Goal: Find specific page/section: Find specific page/section

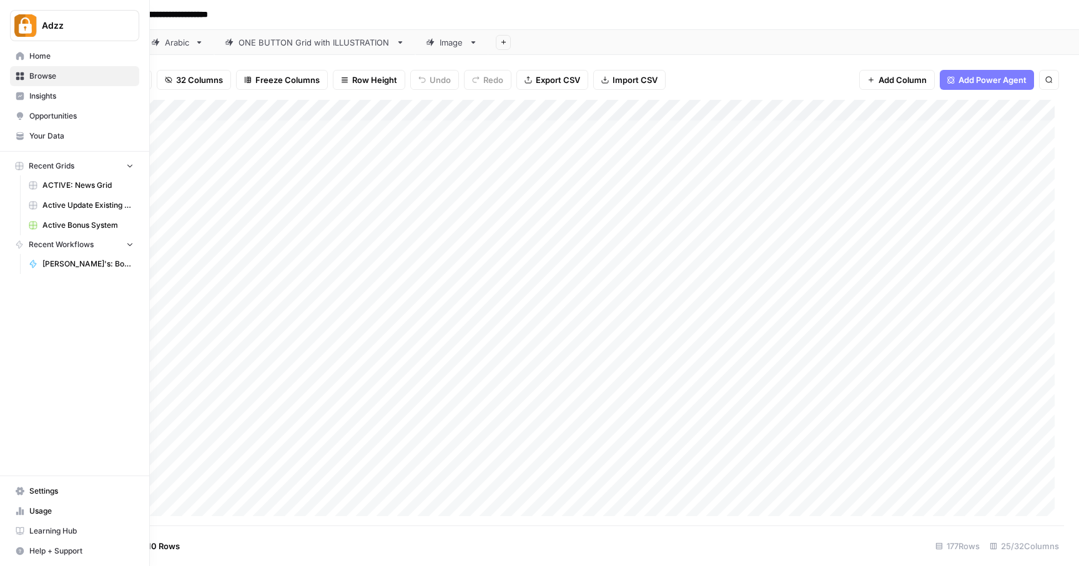
click at [28, 76] on link "Browse" at bounding box center [74, 76] width 129 height 20
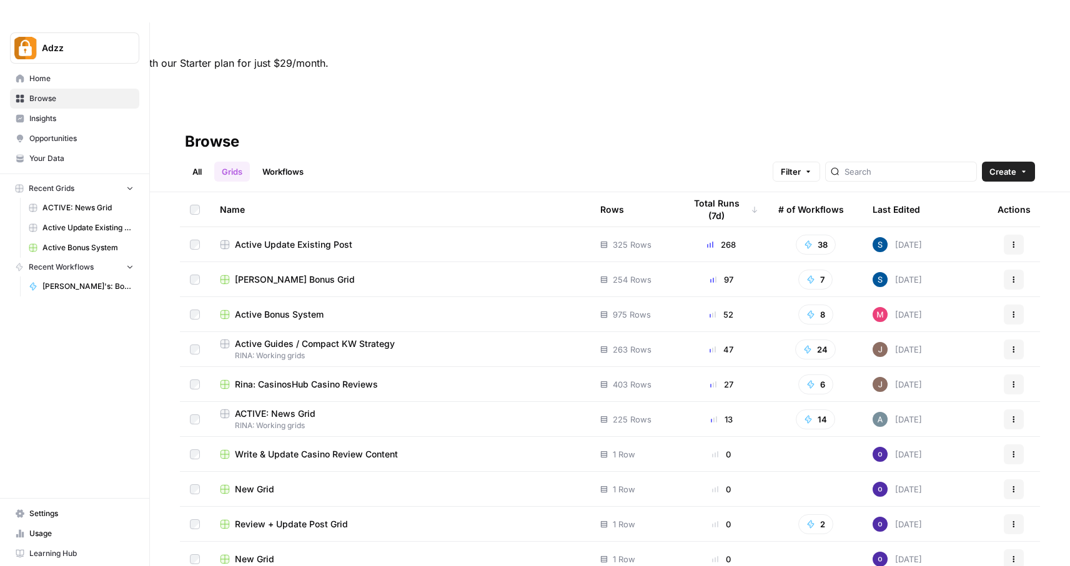
click at [419, 378] on div "Rina: CasinosHub Casino Reviews" at bounding box center [400, 384] width 360 height 12
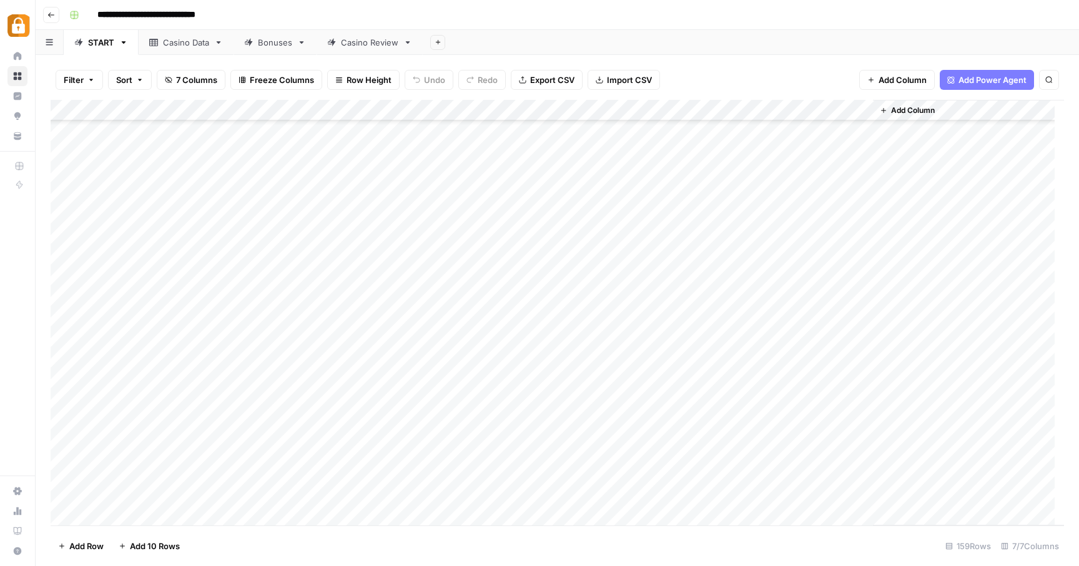
scroll to position [2992, 0]
click at [545, 17] on div "**********" at bounding box center [565, 15] width 1002 height 20
click at [182, 43] on div "Casino Data" at bounding box center [186, 42] width 46 height 12
click at [367, 39] on div "Casino Review" at bounding box center [369, 42] width 57 height 12
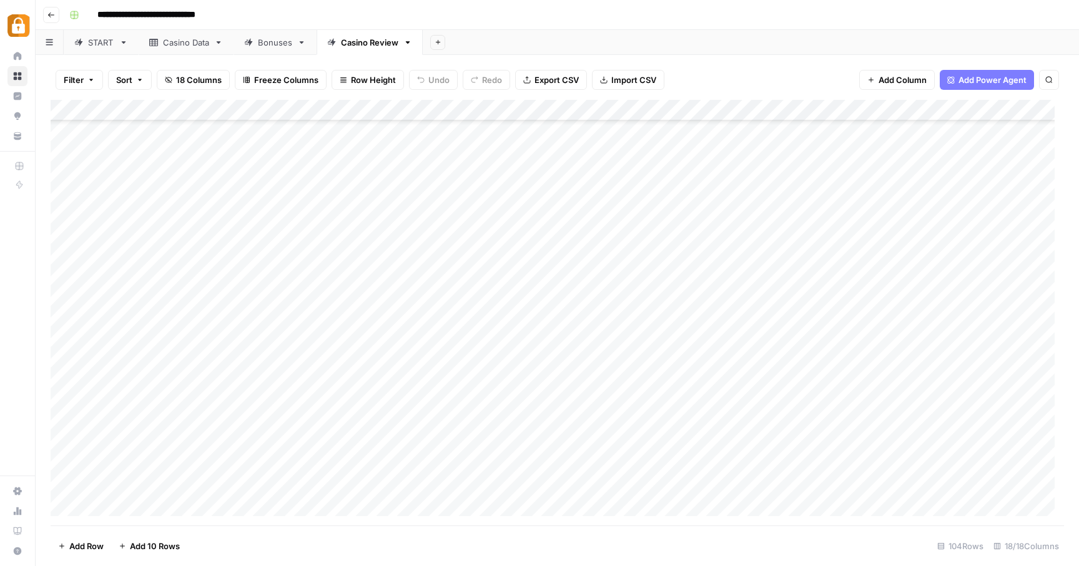
scroll to position [1833, 0]
click at [204, 45] on div "Casino Data" at bounding box center [186, 42] width 46 height 12
click at [66, 485] on div "Add Column" at bounding box center [558, 313] width 1014 height 426
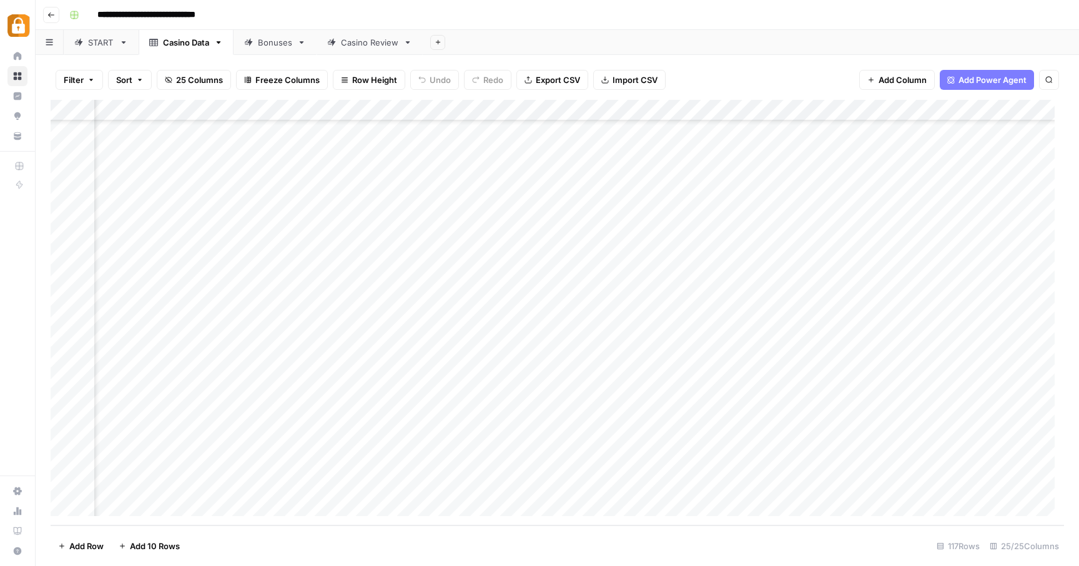
click at [593, 482] on div "Add Column" at bounding box center [558, 313] width 1014 height 426
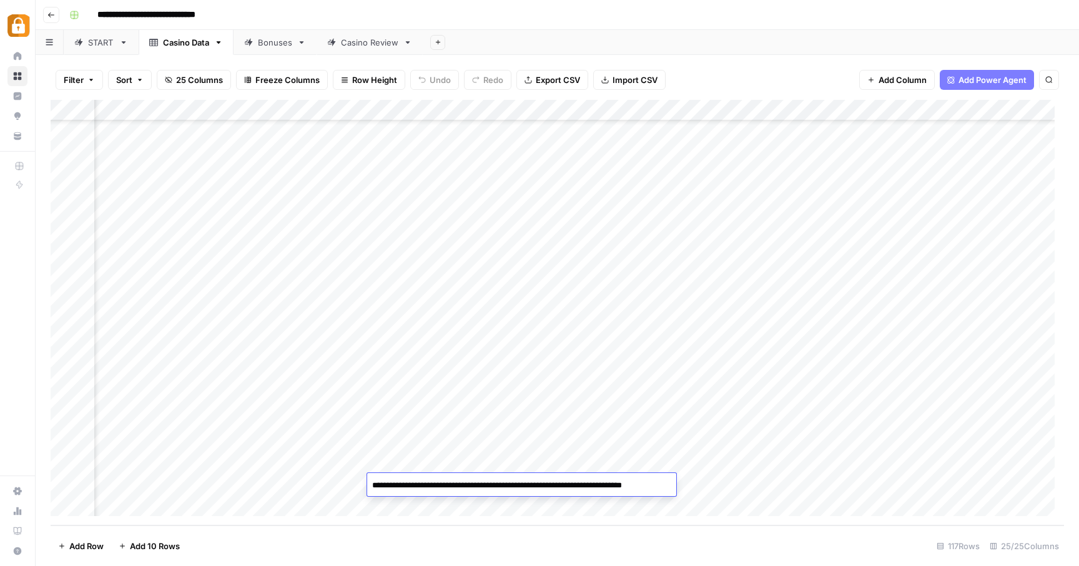
click at [593, 482] on textarea "**********" at bounding box center [521, 485] width 309 height 17
click at [616, 447] on div "Add Column" at bounding box center [558, 313] width 1014 height 426
